Goal: Book appointment/travel/reservation

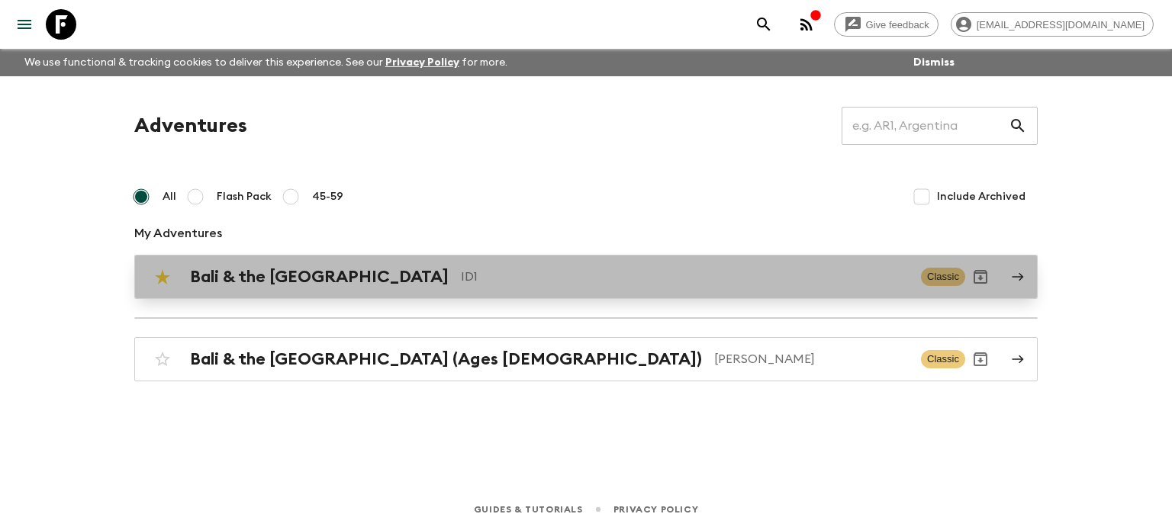
click at [319, 280] on h2 "Bali & the [GEOGRAPHIC_DATA]" at bounding box center [319, 277] width 259 height 20
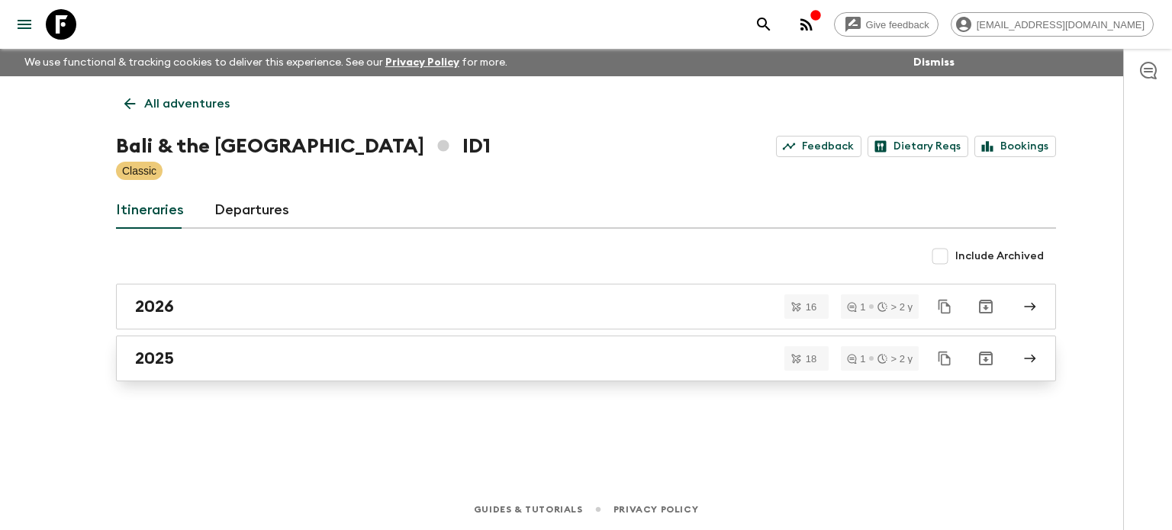
click at [172, 359] on h2 "2025" at bounding box center [154, 359] width 39 height 20
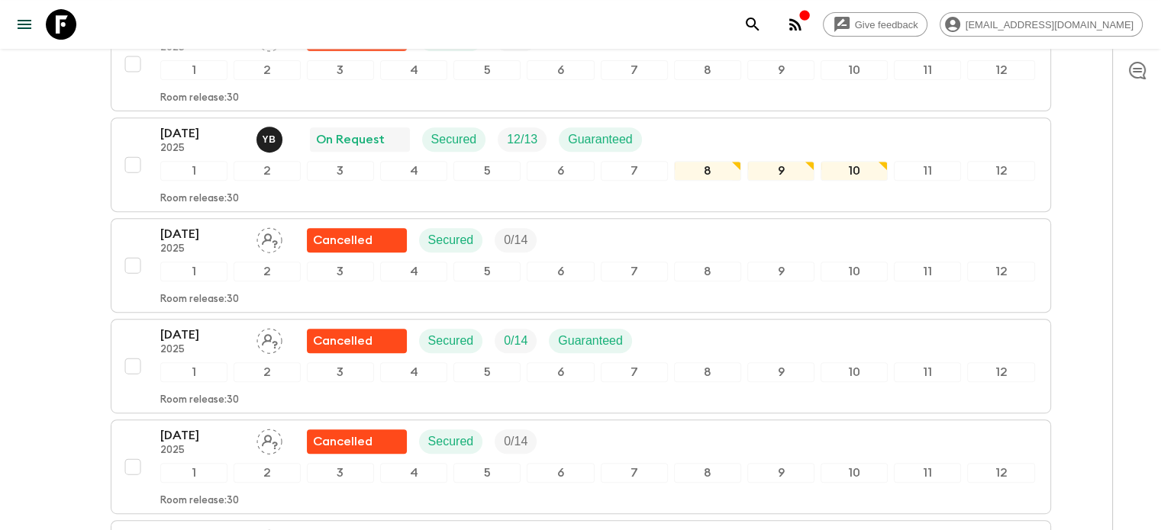
scroll to position [610, 0]
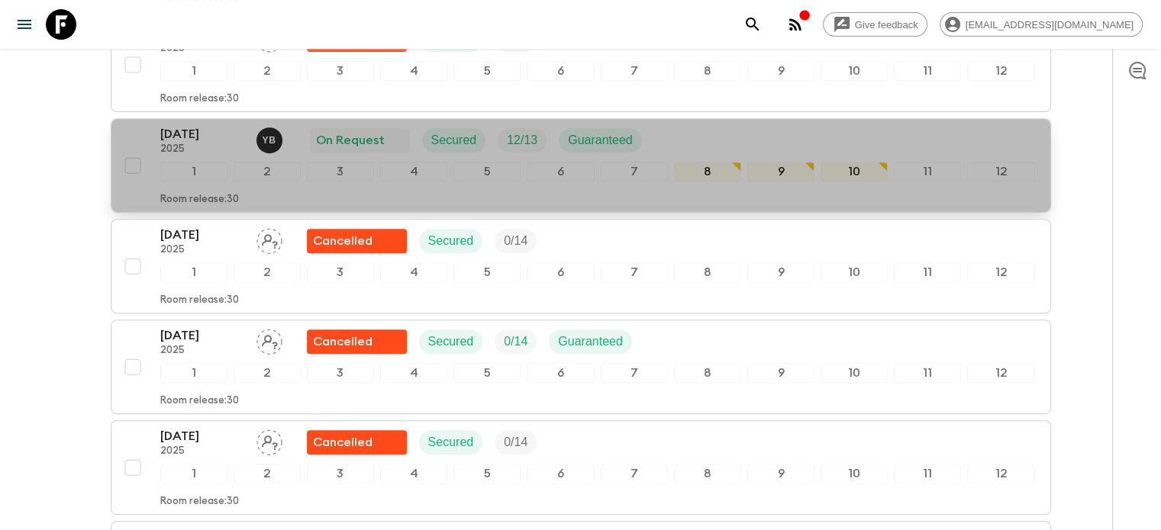
click at [202, 138] on p "[DATE]" at bounding box center [202, 134] width 84 height 18
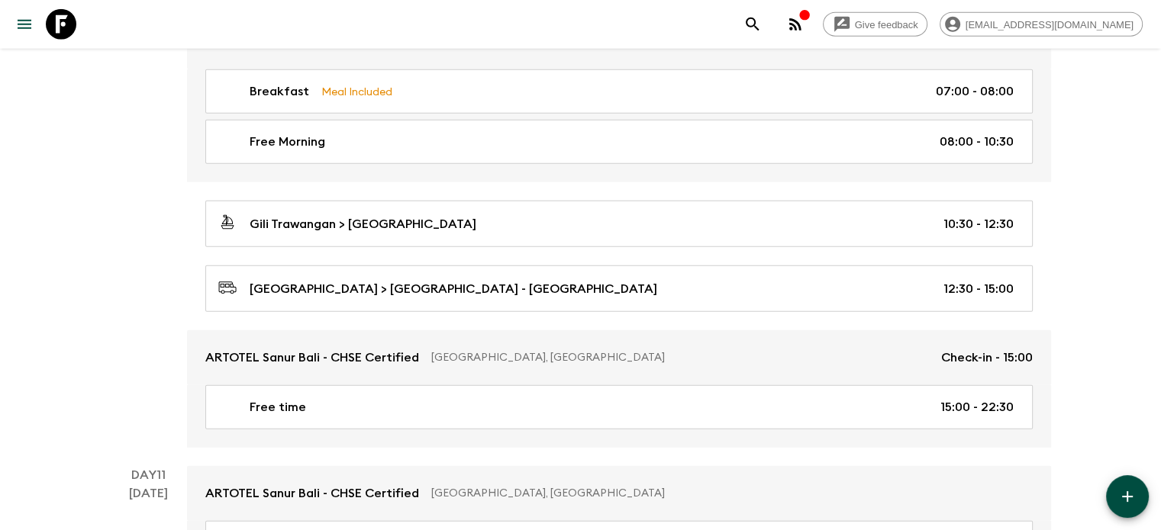
scroll to position [3815, 0]
